Goal: Task Accomplishment & Management: Complete application form

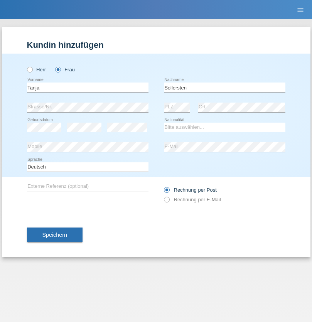
type input "Sollersten"
select select "CH"
select select "en"
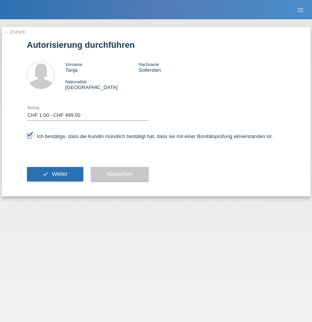
select select "1"
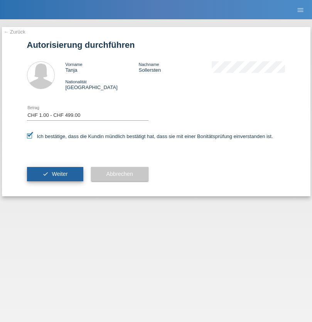
click at [55, 174] on span "Weiter" at bounding box center [60, 174] width 16 height 6
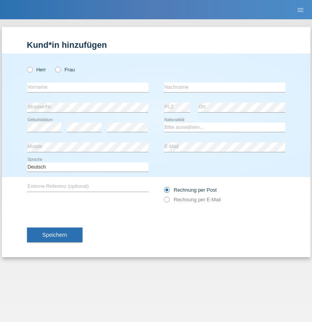
radio input "true"
click at [88, 87] on input "text" at bounding box center [88, 88] width 122 height 10
type input "Melisa"
click at [225, 87] on input "text" at bounding box center [225, 88] width 122 height 10
type input "Acar"
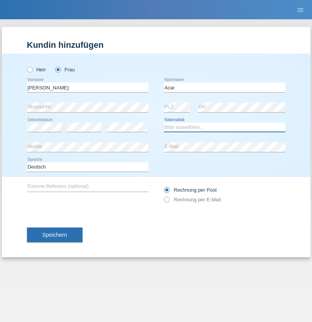
select select "DE"
select select "C"
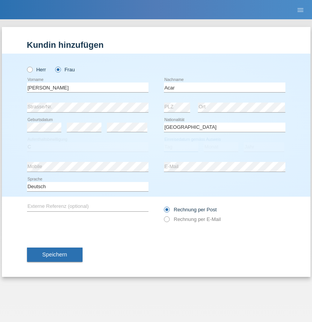
select select "01"
select select "05"
select select "2021"
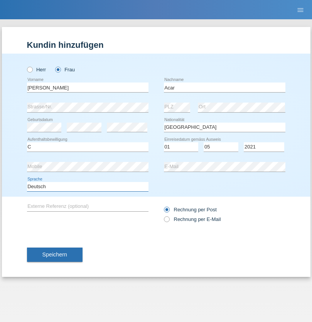
select select "en"
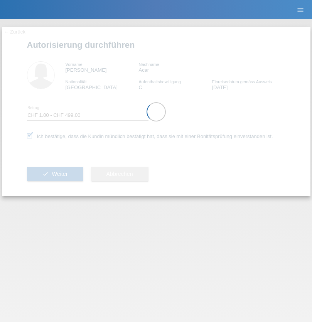
select select "1"
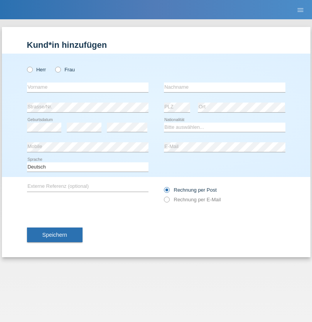
radio input "true"
click at [88, 87] on input "text" at bounding box center [88, 88] width 122 height 10
type input "Tanja"
click at [225, 87] on input "text" at bounding box center [225, 88] width 122 height 10
type input "Sollersten"
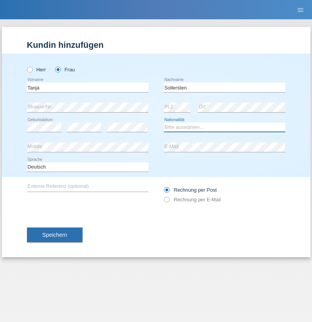
select select "CH"
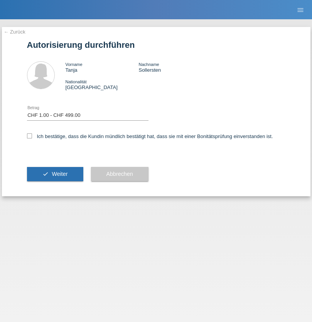
select select "1"
checkbox input "true"
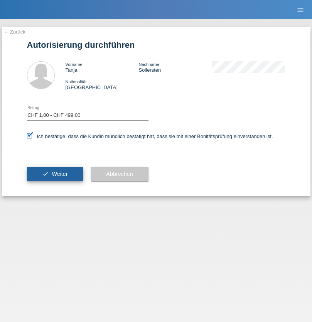
click at [55, 174] on span "Weiter" at bounding box center [60, 174] width 16 height 6
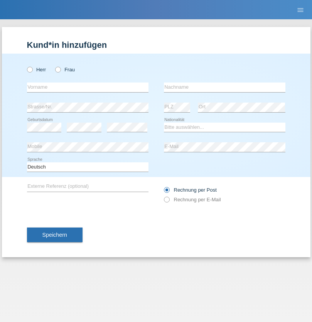
radio input "true"
click at [88, 87] on input "text" at bounding box center [88, 88] width 122 height 10
type input "agnertina"
click at [225, 87] on input "text" at bounding box center [225, 88] width 122 height 10
type input "noshaj"
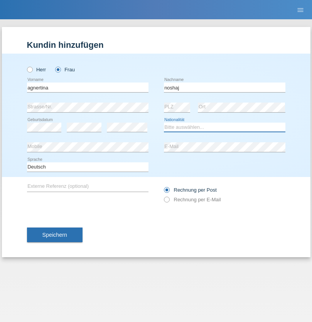
select select "NL"
select select "C"
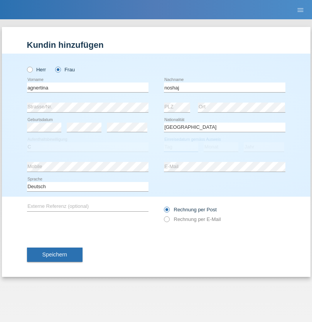
select select "01"
select select "08"
select select "2021"
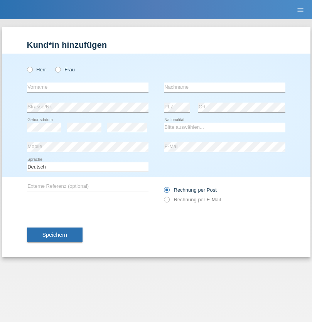
radio input "true"
click at [88, 87] on input "text" at bounding box center [88, 88] width 122 height 10
type input "bajram"
click at [225, 87] on input "text" at bounding box center [225, 88] width 122 height 10
type input "malluta"
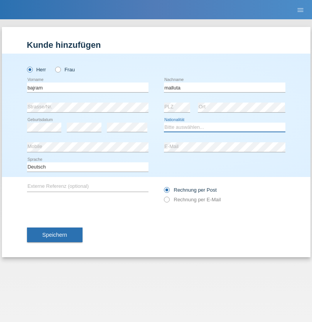
select select "CH"
radio input "true"
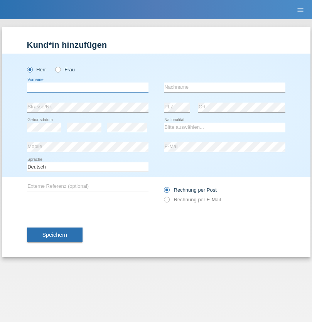
click at [88, 87] on input "text" at bounding box center [88, 88] width 122 height 10
type input "firat"
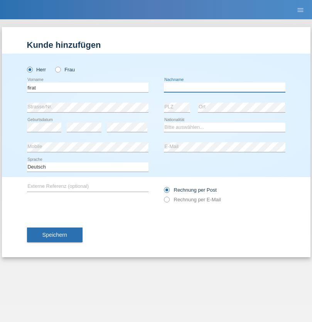
click at [225, 87] on input "text" at bounding box center [225, 88] width 122 height 10
type input "kara"
select select "CH"
radio input "true"
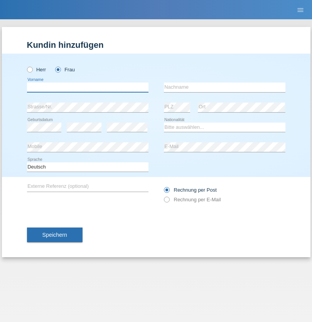
click at [88, 87] on input "text" at bounding box center [88, 88] width 122 height 10
type input "Dagmar"
click at [225, 87] on input "text" at bounding box center [225, 88] width 122 height 10
type input "Reusser"
select select "CH"
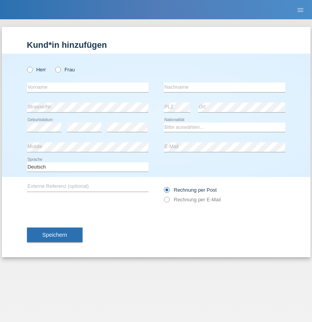
radio input "true"
click at [88, 87] on input "text" at bounding box center [88, 88] width 122 height 10
type input "Dunja"
click at [225, 87] on input "text" at bounding box center [225, 88] width 122 height 10
type input "[PERSON_NAME]"
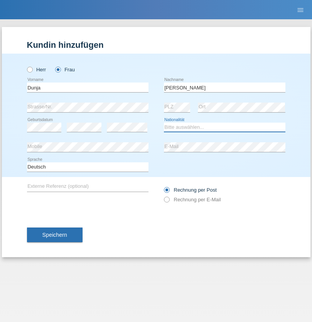
select select "HR"
select select "C"
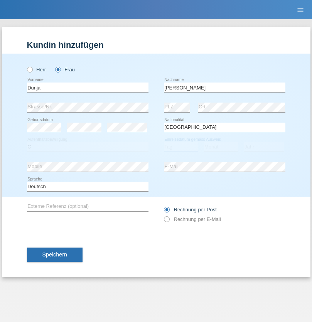
select select "03"
select select "09"
select select "2021"
